Goal: Task Accomplishment & Management: Use online tool/utility

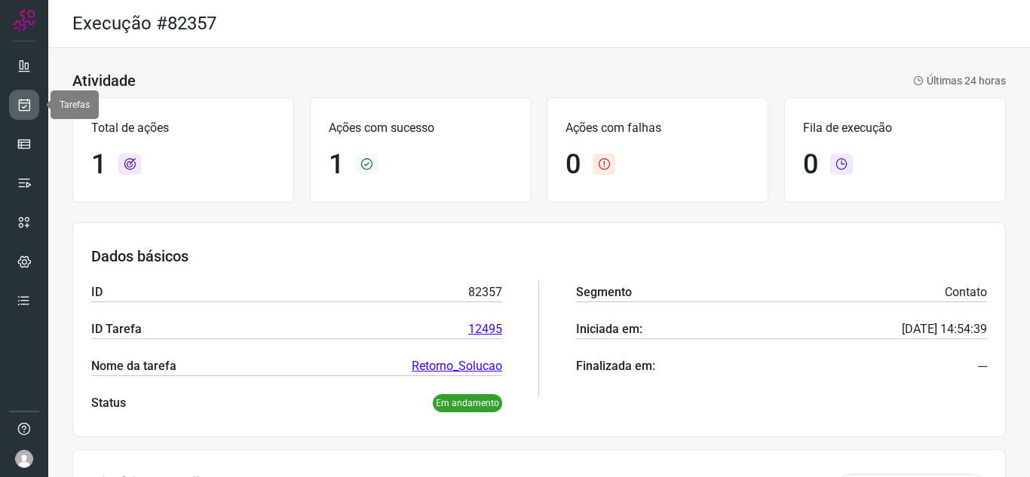
click at [22, 99] on icon at bounding box center [25, 104] width 16 height 15
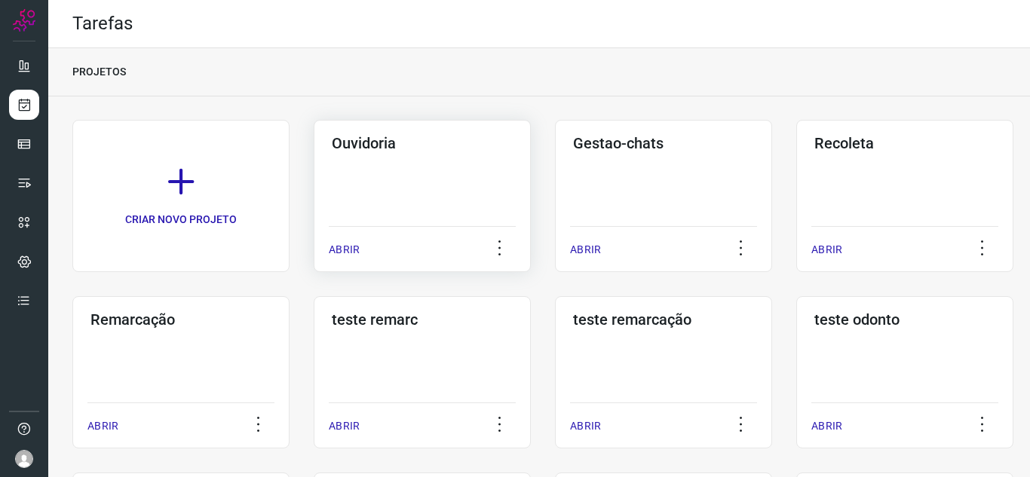
drag, startPoint x: 334, startPoint y: 230, endPoint x: 342, endPoint y: 237, distance: 10.1
click at [335, 230] on div "ABRIR" at bounding box center [422, 245] width 187 height 38
click at [342, 237] on div "ABRIR" at bounding box center [422, 245] width 187 height 38
click at [339, 248] on p "ABRIR" at bounding box center [344, 250] width 31 height 16
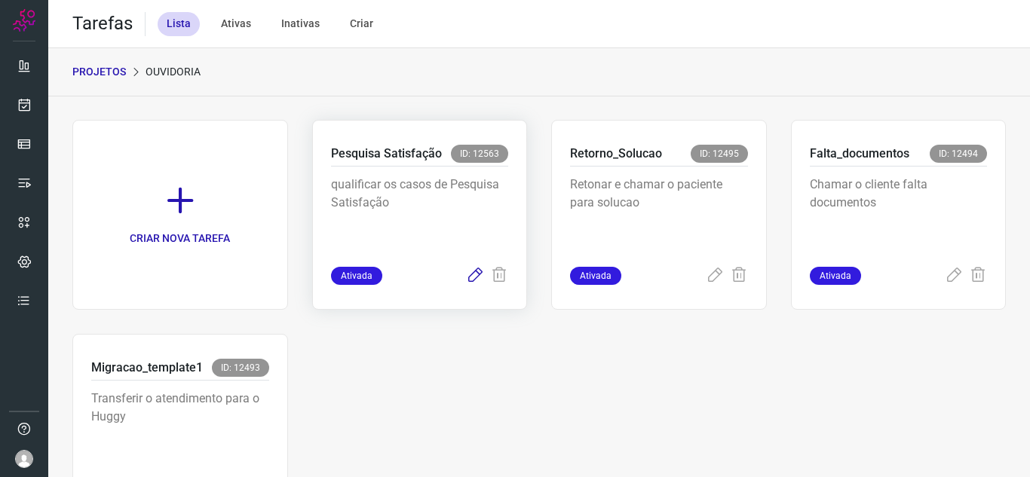
click at [466, 277] on icon at bounding box center [475, 276] width 18 height 18
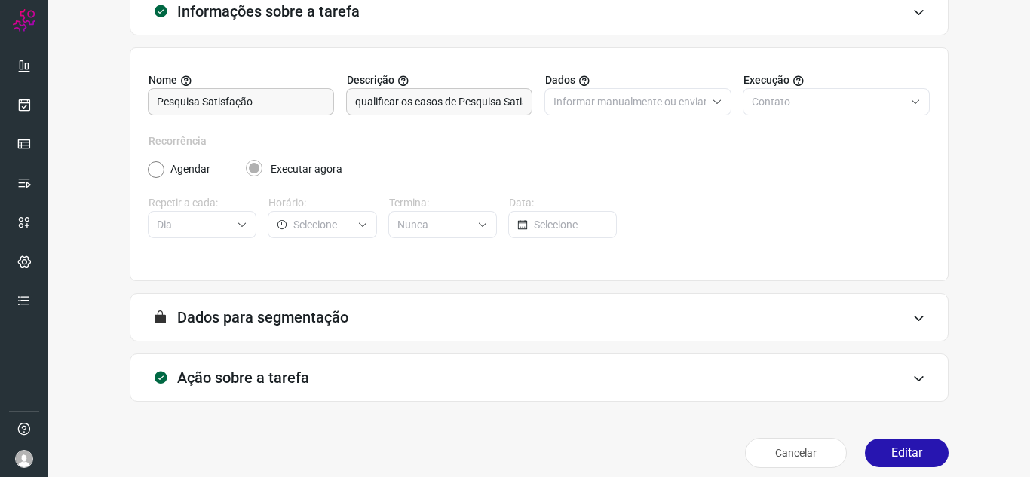
scroll to position [112, 0]
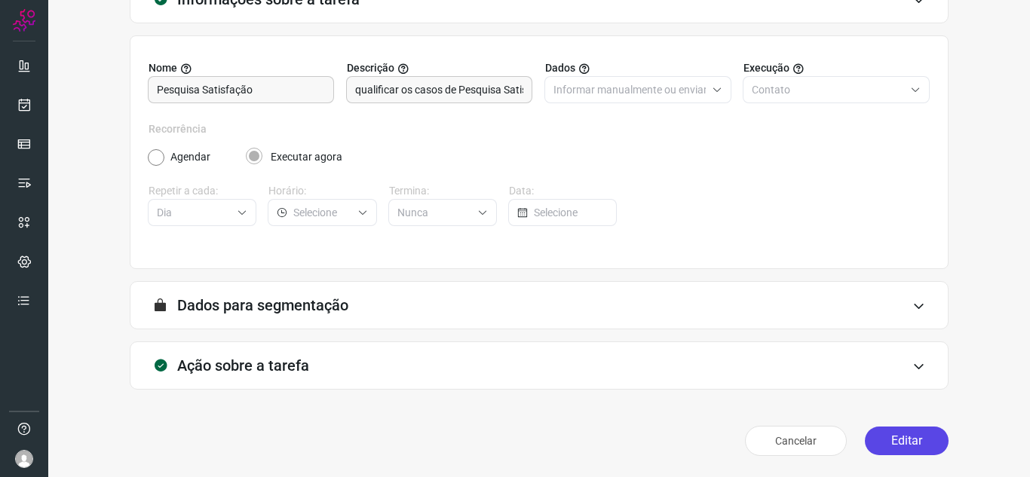
click at [892, 434] on button "Editar" at bounding box center [907, 441] width 84 height 29
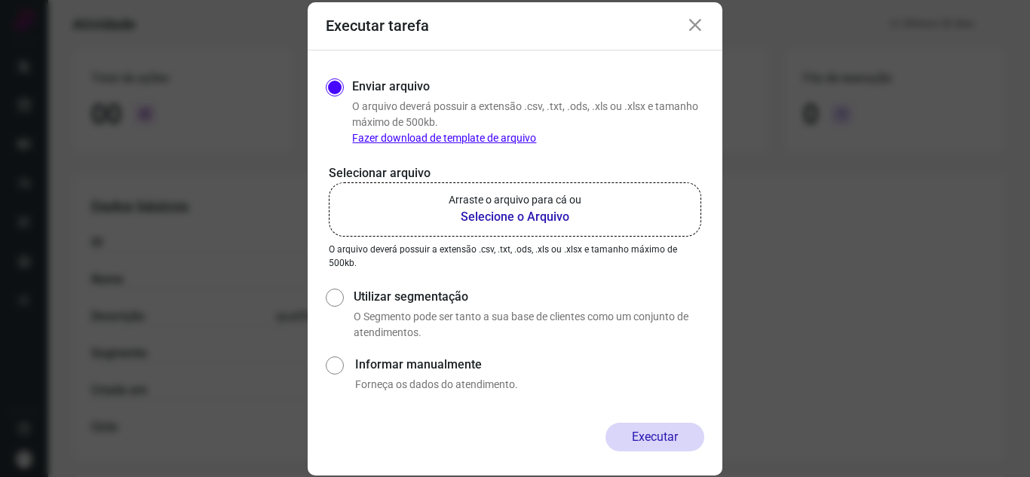
click at [562, 195] on p "Arraste o arquivo para cá ou" at bounding box center [515, 200] width 133 height 16
click at [0, 0] on input "Arraste o arquivo para cá ou Selecione o Arquivo" at bounding box center [0, 0] width 0 height 0
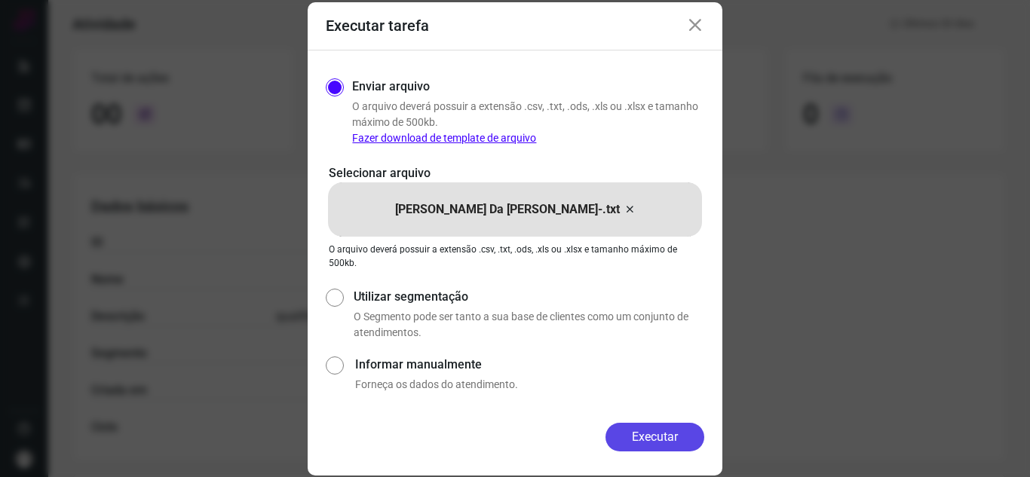
click at [673, 445] on button "Executar" at bounding box center [654, 437] width 99 height 29
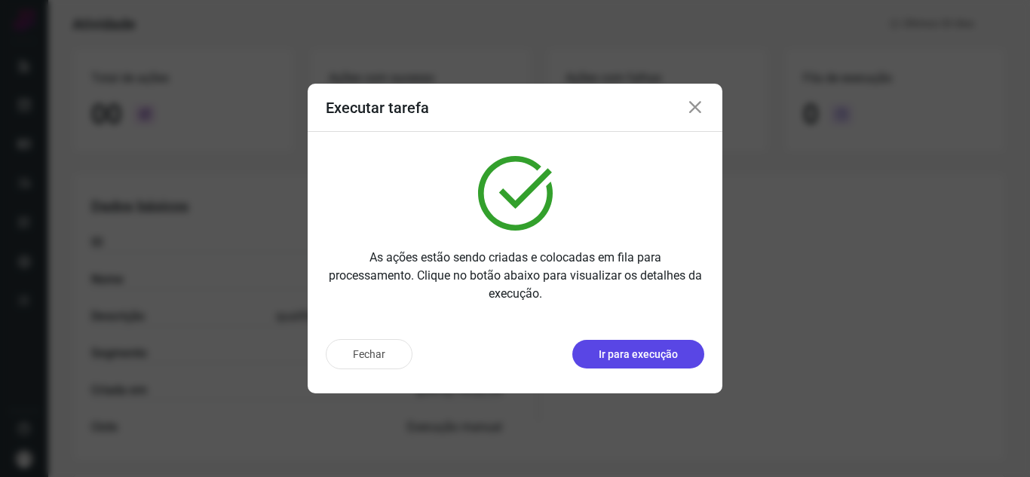
click at [672, 348] on p "Ir para execução" at bounding box center [638, 355] width 79 height 16
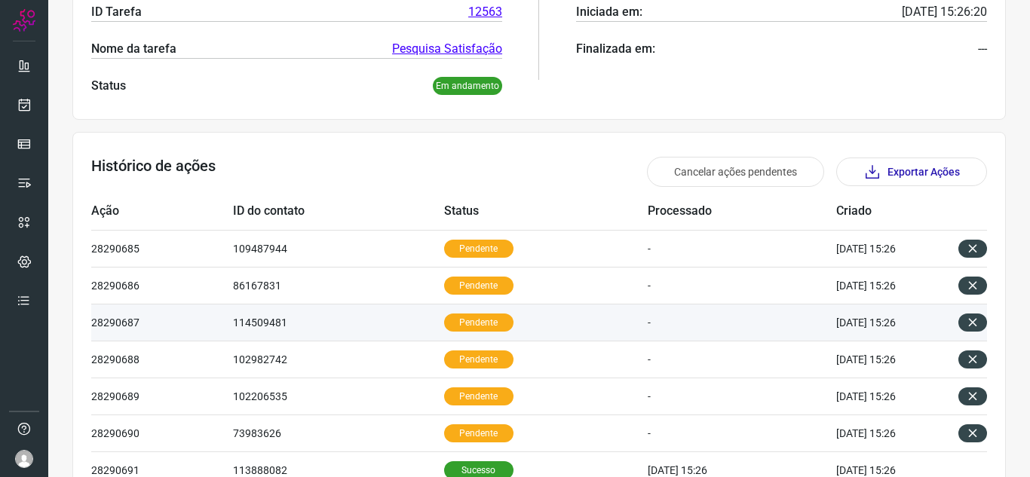
scroll to position [413, 0]
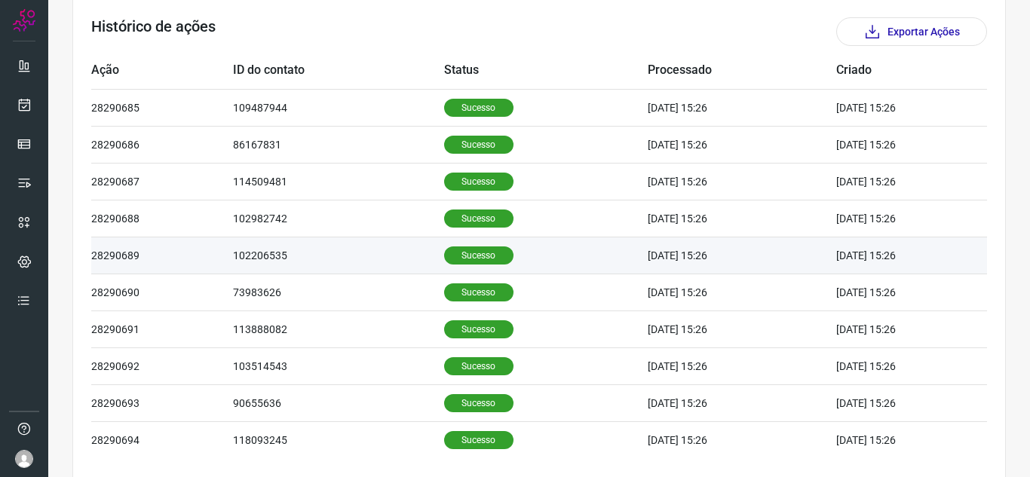
scroll to position [514, 0]
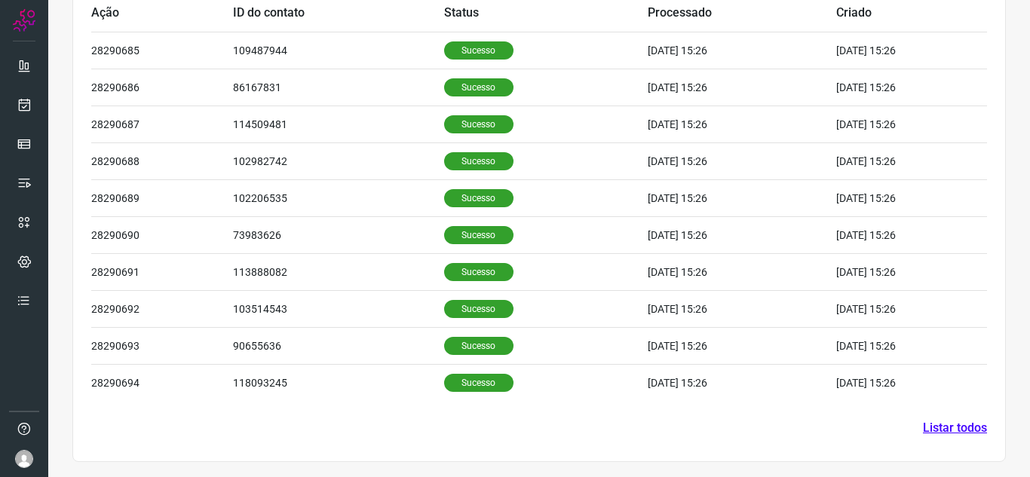
click at [954, 420] on link "Listar todos" at bounding box center [955, 428] width 64 height 18
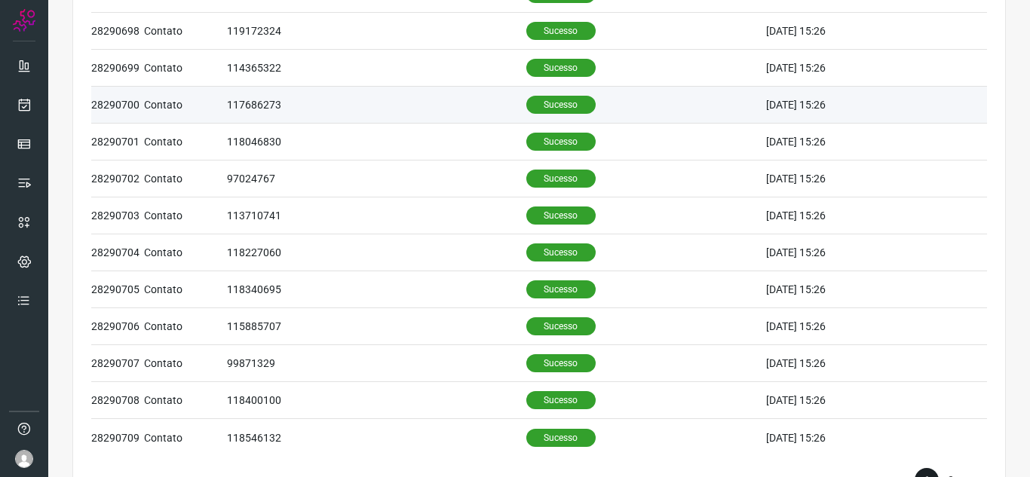
scroll to position [666, 0]
